Goal: Task Accomplishment & Management: Find specific page/section

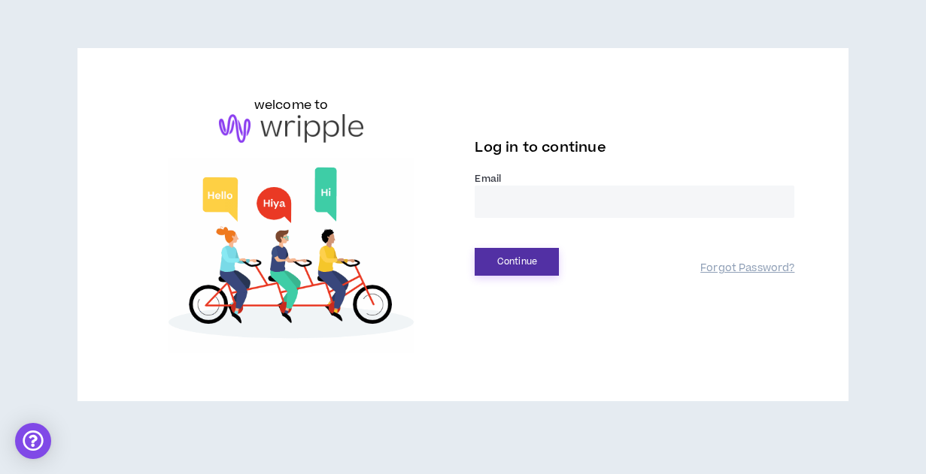
click at [521, 260] on button "Continue" at bounding box center [516, 262] width 84 height 28
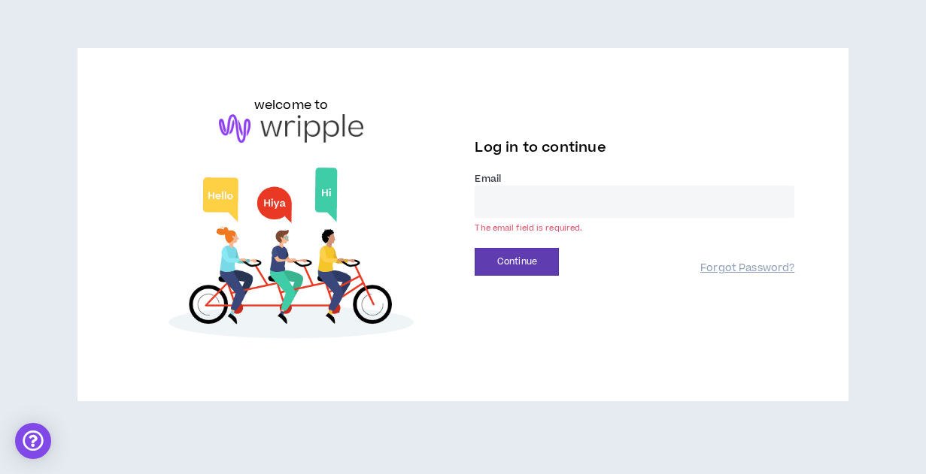
click at [491, 209] on input "email" at bounding box center [634, 202] width 320 height 32
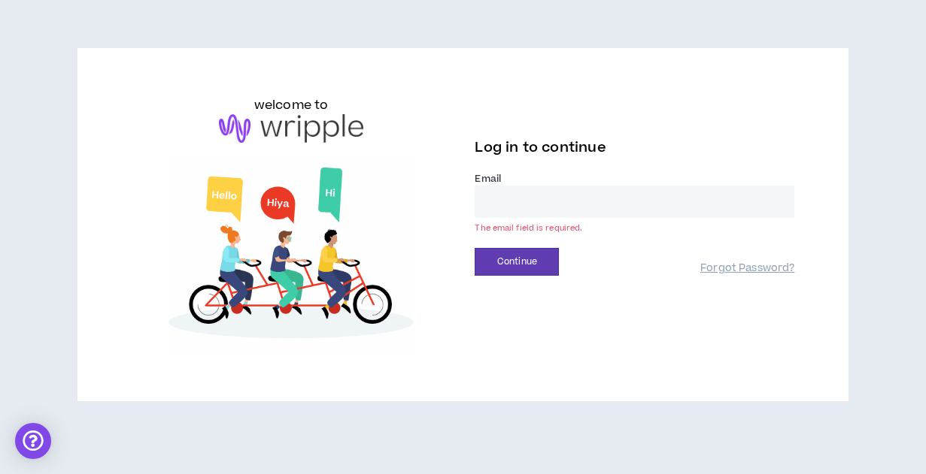
type input "**********"
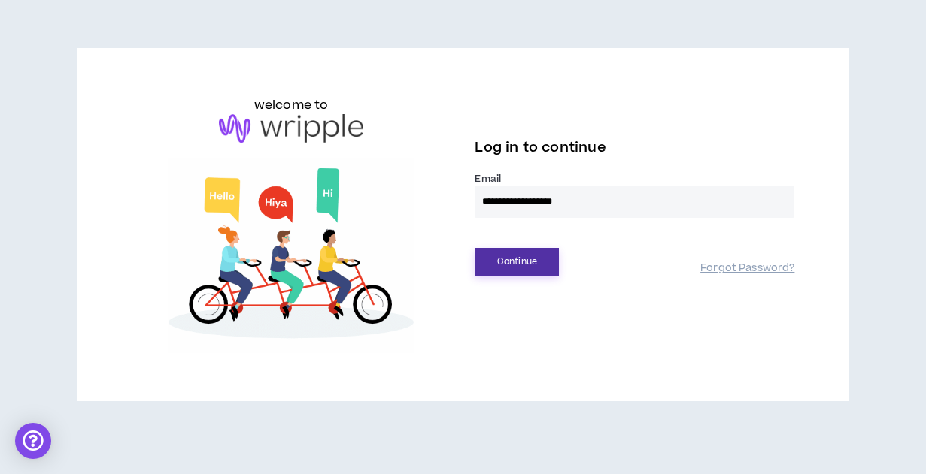
click at [535, 262] on button "Continue" at bounding box center [516, 262] width 84 height 28
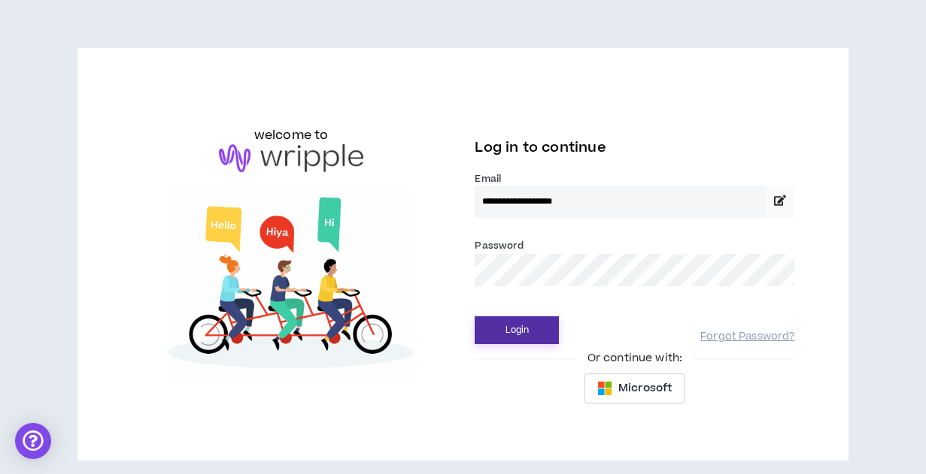
click at [524, 326] on button "Login" at bounding box center [516, 331] width 84 height 28
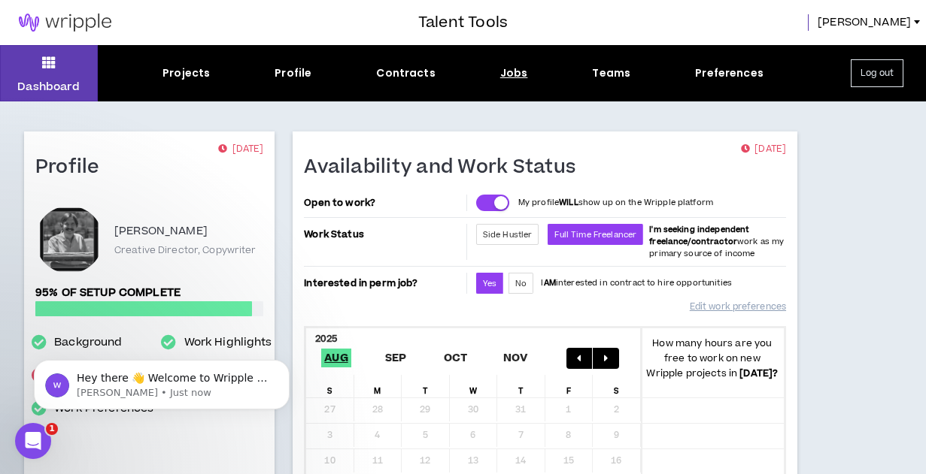
click at [514, 71] on div "Jobs" at bounding box center [514, 73] width 28 height 16
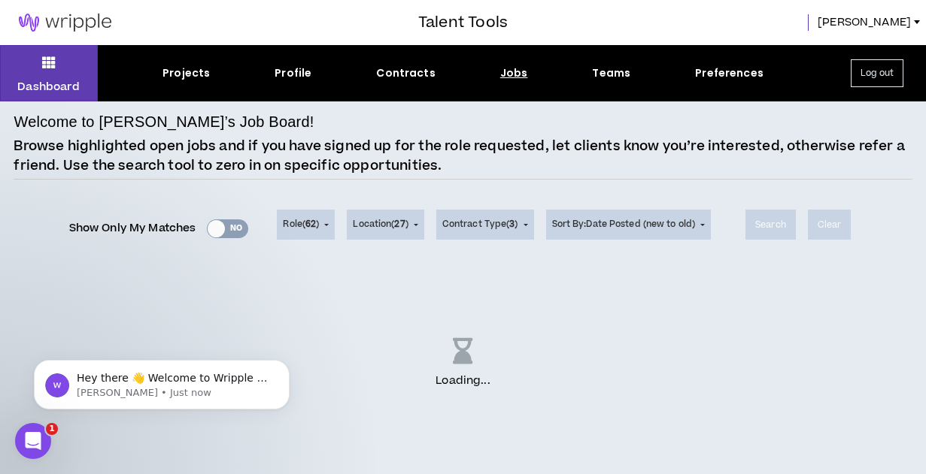
click at [210, 232] on div "Show Only My Matches Yes No" at bounding box center [159, 228] width 180 height 23
click at [230, 231] on div "Show Only My Matches Yes No" at bounding box center [159, 228] width 180 height 23
drag, startPoint x: 210, startPoint y: 229, endPoint x: 329, endPoint y: 250, distance: 121.3
click at [336, 250] on div "Show Only My Matches Yes No Role ( 62 ) 62 Selected Edit Done Experience & Desi…" at bounding box center [463, 225] width 898 height 60
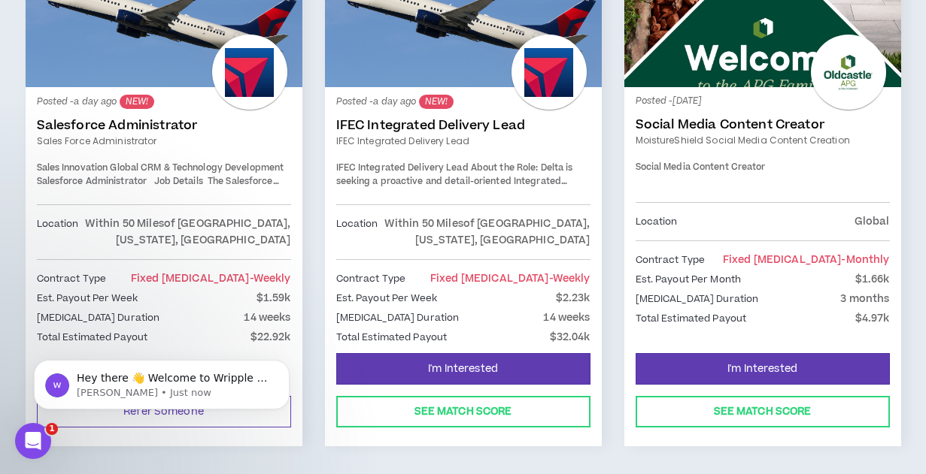
scroll to position [318, 0]
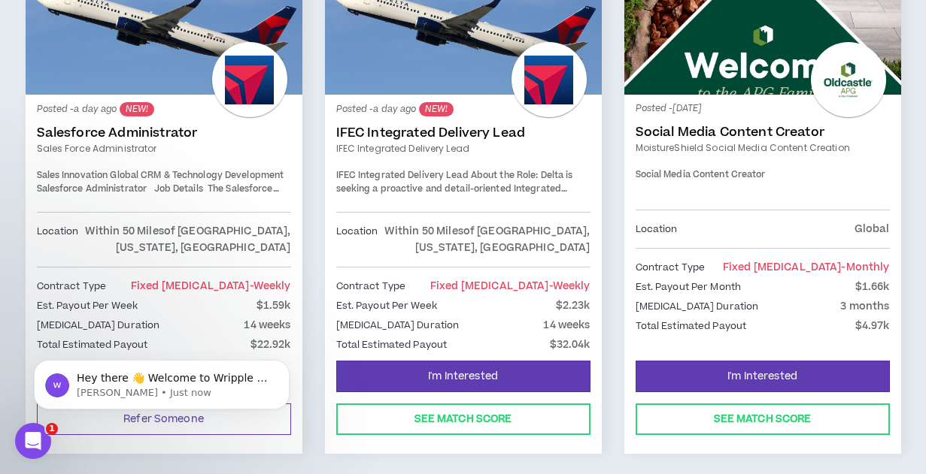
click at [414, 131] on link "IFEC Integrated Delivery Lead" at bounding box center [463, 133] width 254 height 15
